Goal: Find specific page/section: Find specific page/section

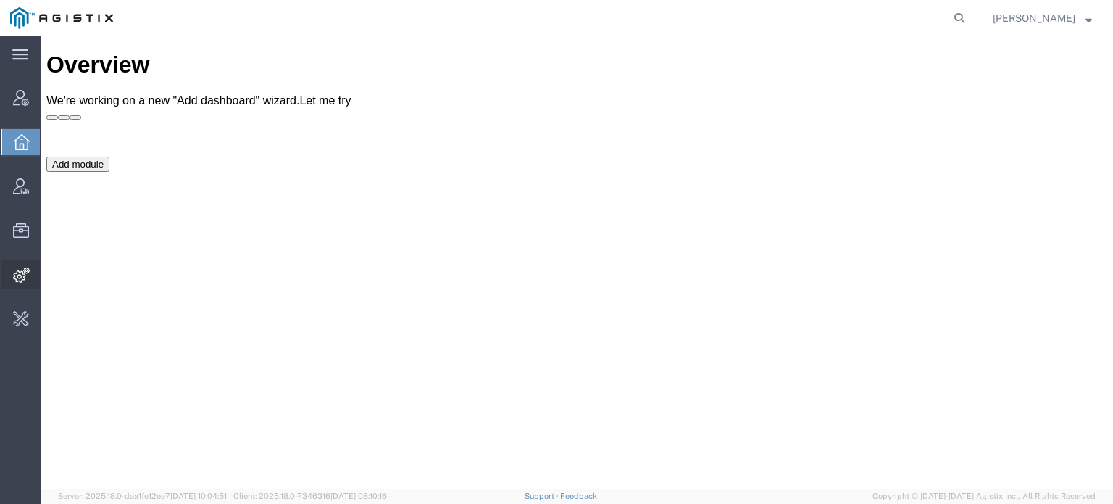
click at [50, 276] on span "Integrations" at bounding box center [45, 274] width 10 height 29
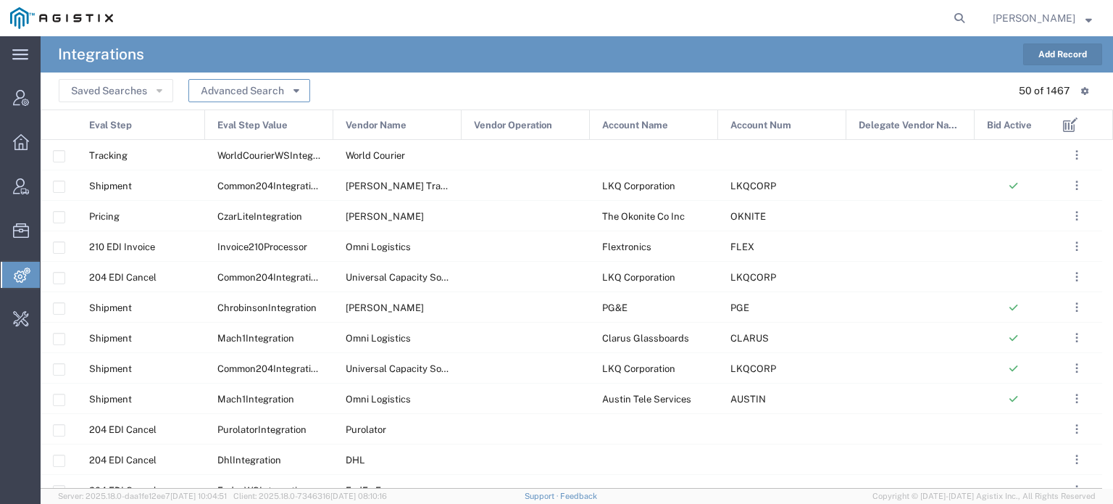
click at [275, 96] on button "Advanced Search" at bounding box center [249, 90] width 122 height 23
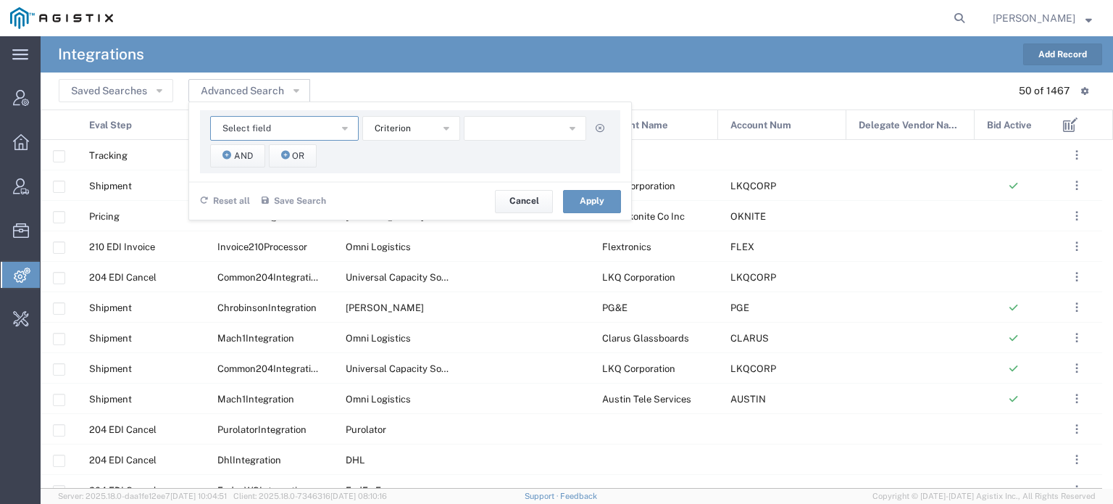
click at [269, 125] on button "Select field" at bounding box center [284, 128] width 149 height 25
click at [252, 172] on span "Account Num" at bounding box center [284, 174] width 146 height 19
click at [444, 130] on icon "button" at bounding box center [447, 127] width 6 height 10
click at [402, 154] on span "contains" at bounding box center [410, 154] width 95 height 19
click at [520, 126] on input "text" at bounding box center [525, 128] width 123 height 25
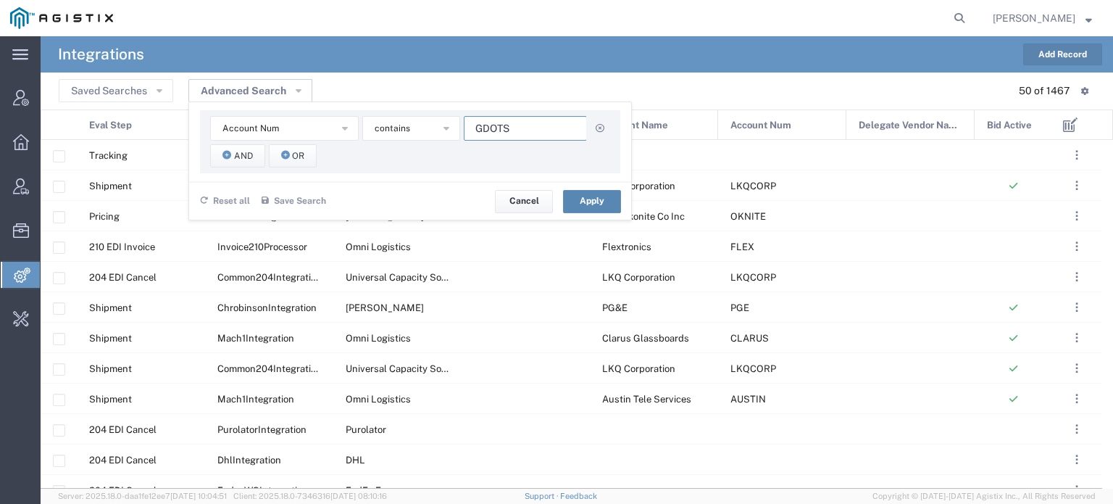
type input "GDOTS"
click at [581, 199] on button "Apply" at bounding box center [592, 201] width 58 height 23
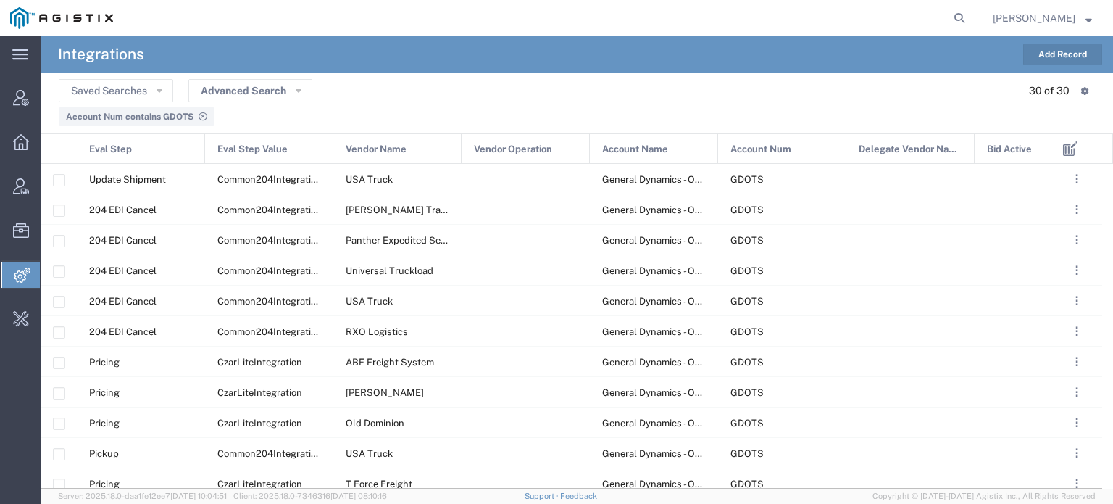
click at [125, 154] on span "Eval Step" at bounding box center [110, 149] width 43 height 30
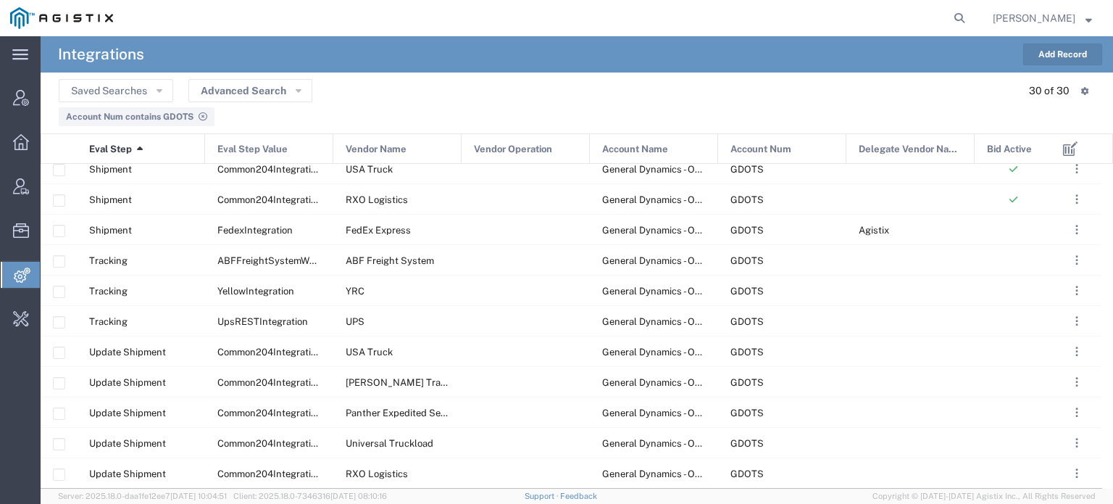
click at [24, 23] on img at bounding box center [61, 18] width 103 height 22
